Goal: Obtain resource: Download file/media

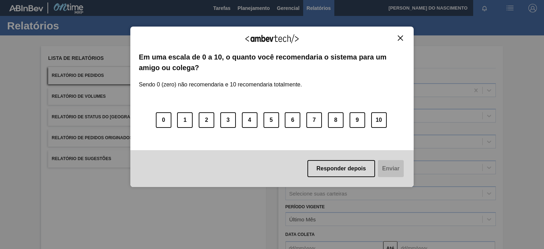
click at [326, 101] on div "0 1 2 3 4 5 6 7 8 9 10" at bounding box center [272, 116] width 267 height 56
click at [401, 37] on img "Close" at bounding box center [400, 37] width 5 height 5
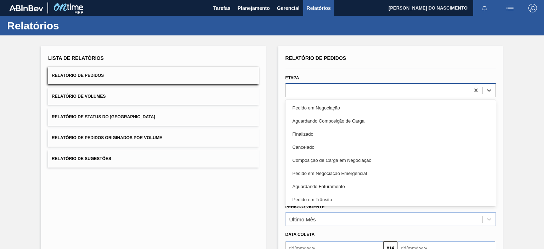
click at [326, 95] on div at bounding box center [378, 90] width 184 height 10
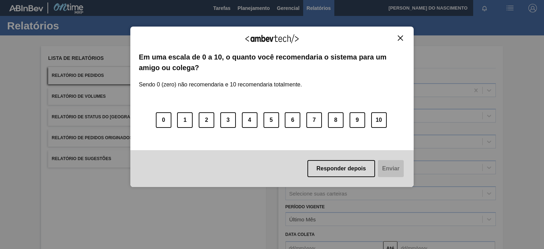
click at [399, 37] on img "Close" at bounding box center [400, 37] width 5 height 5
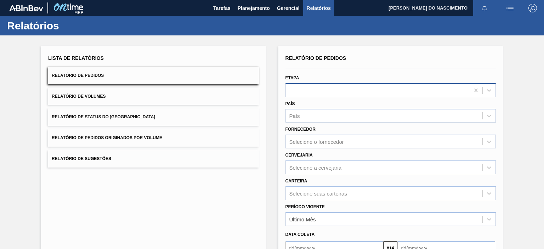
click at [320, 87] on div at bounding box center [378, 90] width 184 height 10
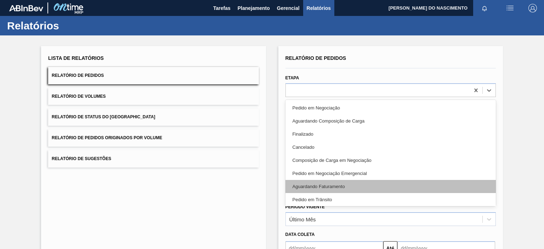
click at [320, 188] on div "Aguardando Faturamento" at bounding box center [391, 186] width 211 height 13
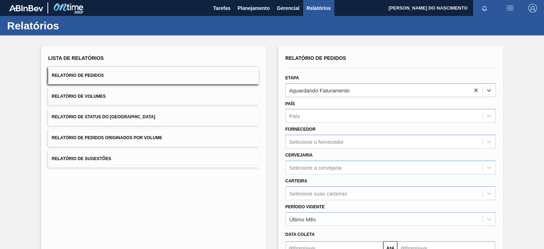
scroll to position [78, 0]
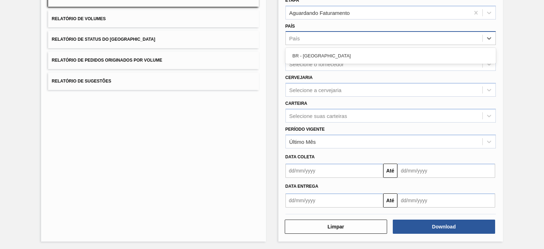
click at [316, 36] on div "País" at bounding box center [384, 38] width 197 height 10
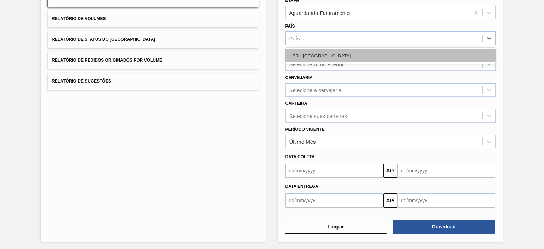
click at [313, 54] on div "BR - [GEOGRAPHIC_DATA]" at bounding box center [391, 55] width 211 height 13
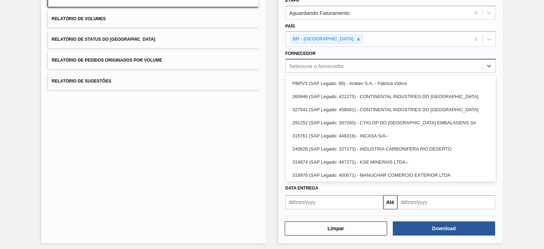
click at [293, 68] on div "Selecione o fornecedor" at bounding box center [317, 66] width 55 height 6
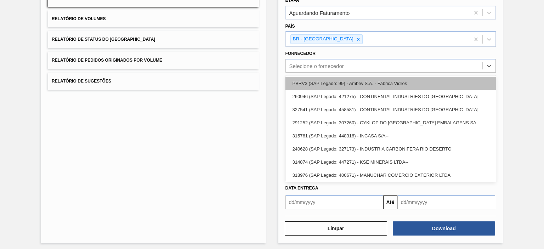
click at [299, 83] on div "PBRV3 (SAP Legado: 99) - Ambev S.A. - Fábrica Vidros" at bounding box center [391, 83] width 211 height 13
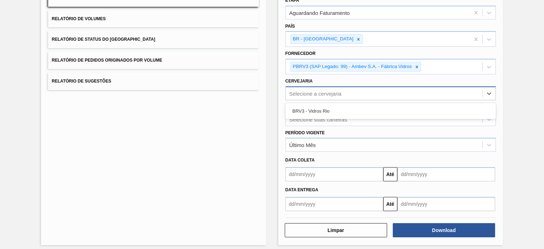
click at [347, 93] on div "Selecione a cervejaria" at bounding box center [384, 93] width 197 height 10
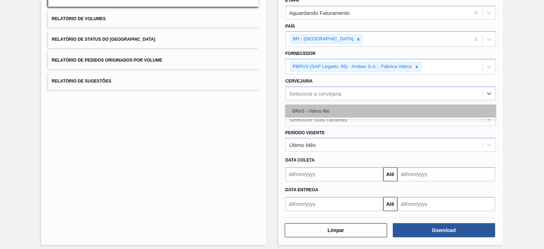
click at [326, 107] on div "BRV3 - Vidros Rio" at bounding box center [391, 111] width 211 height 13
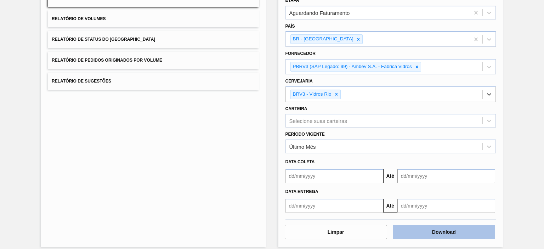
click at [452, 231] on button "Download" at bounding box center [444, 232] width 102 height 14
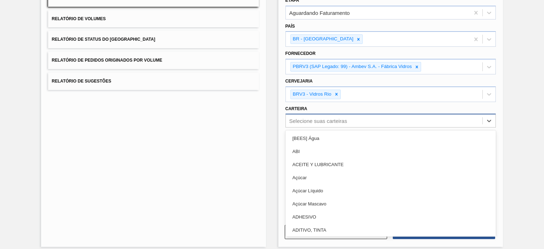
click at [324, 122] on div "Selecione suas carteiras" at bounding box center [319, 121] width 58 height 6
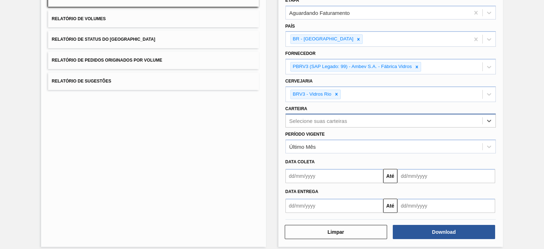
click at [315, 122] on div "Selecione suas carteiras" at bounding box center [319, 121] width 58 height 6
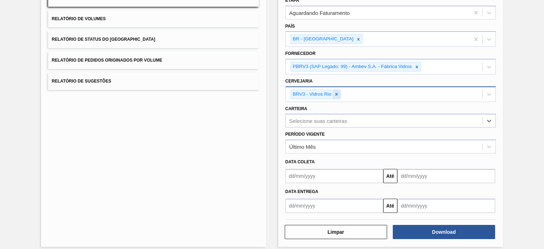
click at [336, 93] on icon at bounding box center [336, 94] width 2 height 2
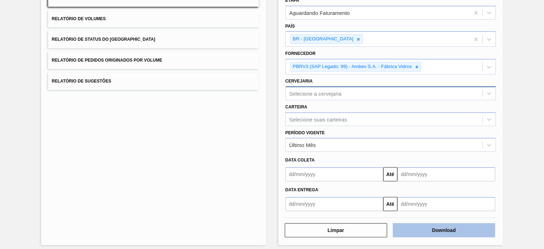
click at [416, 225] on button "Download" at bounding box center [444, 230] width 102 height 14
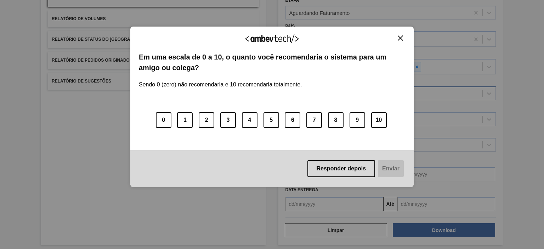
click at [403, 35] on button "Close" at bounding box center [401, 38] width 10 height 6
